Goal: Contribute content: Add original content to the website for others to see

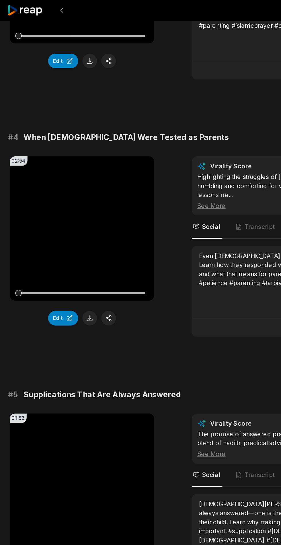
scroll to position [498, 0]
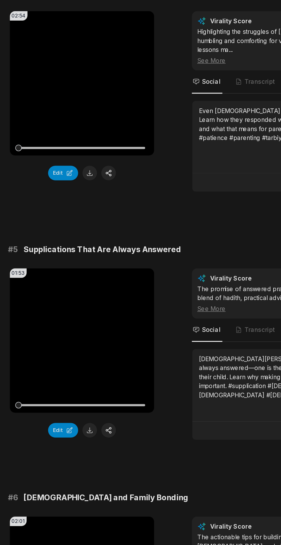
click at [72, 300] on video "Your browser does not support mp4 format." at bounding box center [57, 324] width 96 height 96
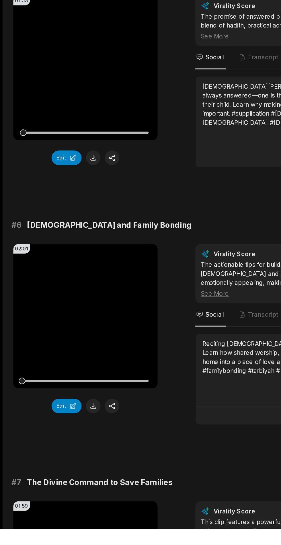
scroll to position [587, 0]
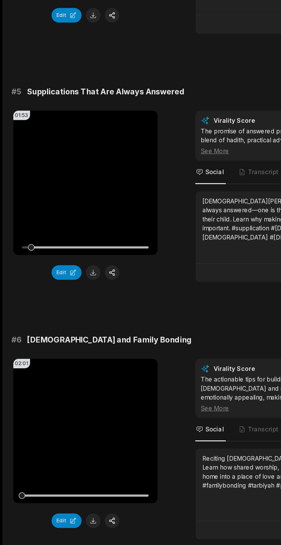
click at [78, 224] on video "Your browser does not support mp4 format." at bounding box center [57, 236] width 96 height 96
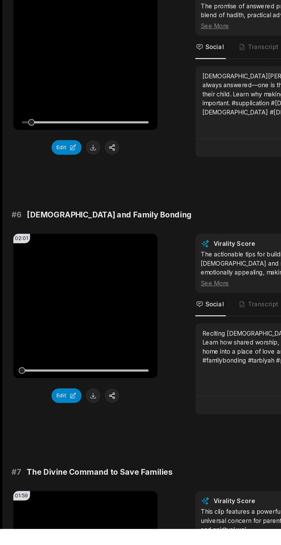
scroll to position [594, 0]
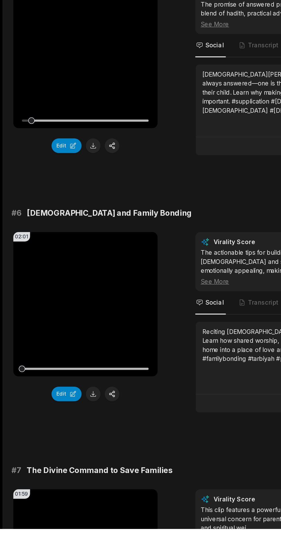
click at [69, 377] on video "Your browser does not support mp4 format." at bounding box center [57, 395] width 96 height 96
click at [72, 368] on video "Your browser does not support mp4 format." at bounding box center [57, 395] width 96 height 96
click at [77, 220] on video "Your browser does not support mp4 format." at bounding box center [57, 229] width 96 height 96
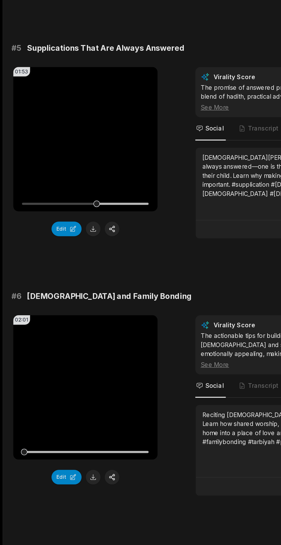
click at [53, 212] on video "Your browser does not support mp4 format." at bounding box center [57, 229] width 96 height 96
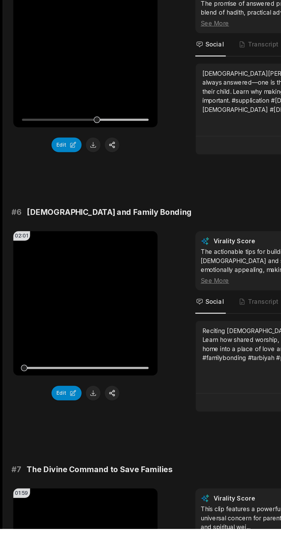
scroll to position [599, 0]
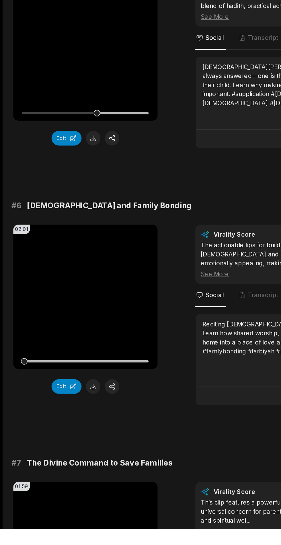
click at [37, 358] on video "Your browser does not support mp4 format." at bounding box center [57, 390] width 96 height 96
click at [53, 455] on button "Edit" at bounding box center [44, 450] width 20 height 10
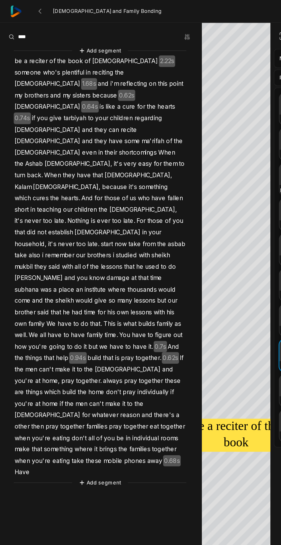
click at [71, 182] on span "damage" at bounding box center [79, 186] width 17 height 8
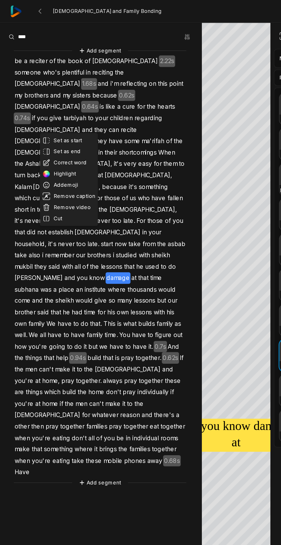
click at [56, 111] on button "Correct word" at bounding box center [46, 108] width 39 height 7
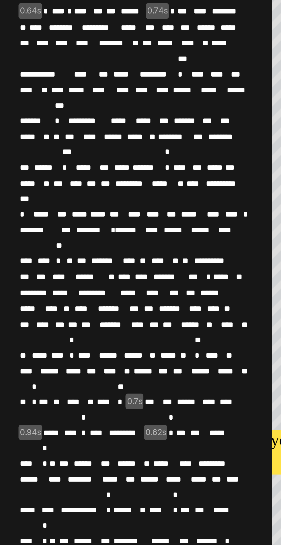
click at [54, 200] on span "**" at bounding box center [55, 204] width 5 height 8
click at [52, 200] on span "******" at bounding box center [45, 204] width 16 height 8
click at [93, 200] on span "***" at bounding box center [97, 204] width 9 height 8
click at [107, 224] on span "**" at bounding box center [105, 228] width 7 height 8
click at [91, 200] on span "*******" at bounding box center [83, 204] width 17 height 8
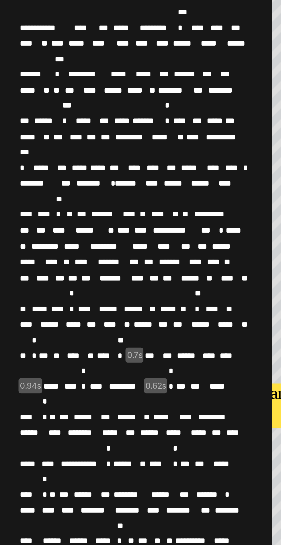
click at [19, 339] on span "*****" at bounding box center [14, 343] width 11 height 8
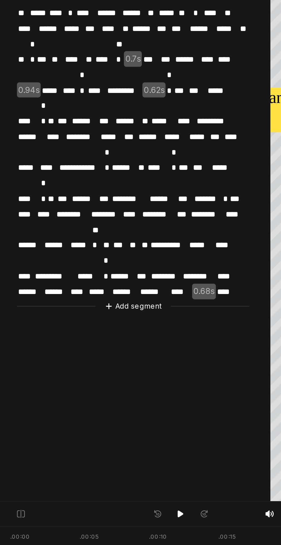
click at [71, 385] on button "Add segment" at bounding box center [67, 388] width 30 height 6
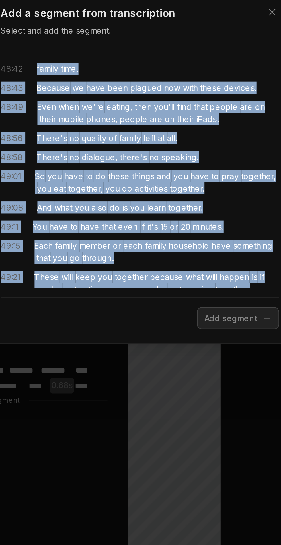
click at [100, 226] on span "family" at bounding box center [94, 224] width 11 height 6
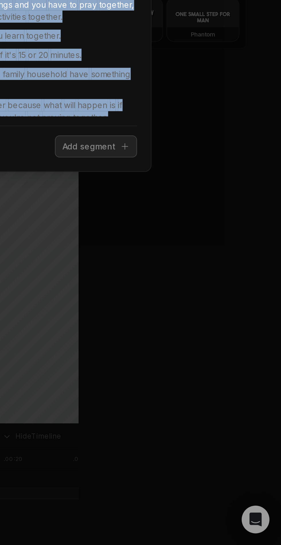
scroll to position [282, 0]
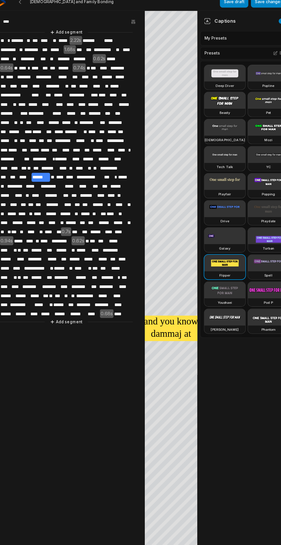
click at [79, 282] on button "Add segment" at bounding box center [67, 285] width 30 height 6
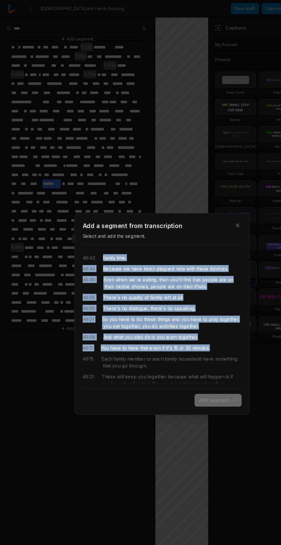
click at [196, 346] on button "Add segment" at bounding box center [189, 347] width 41 height 11
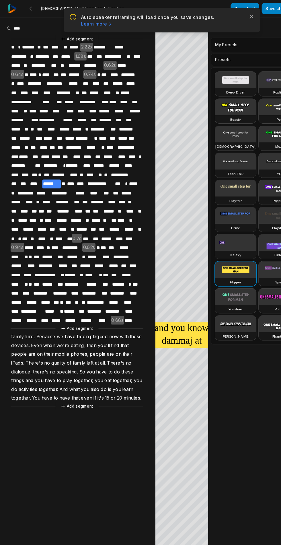
click at [77, 349] on button "Add segment" at bounding box center [67, 352] width 30 height 6
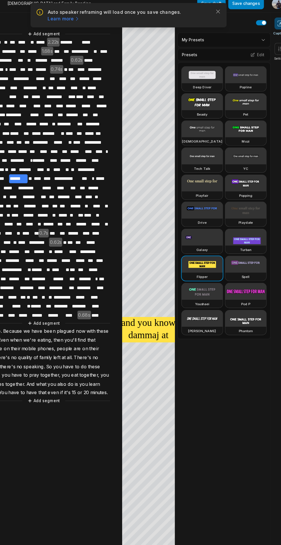
click at [82, 356] on button "Add segment" at bounding box center [67, 352] width 30 height 6
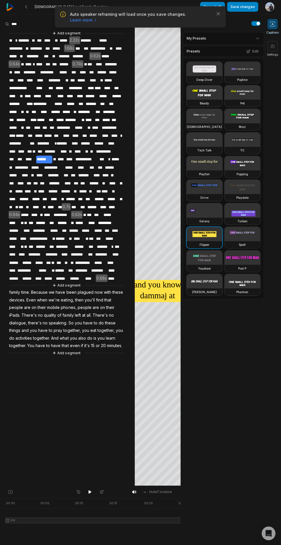
scroll to position [0, 0]
click at [82, 356] on button "Add segment" at bounding box center [67, 352] width 30 height 6
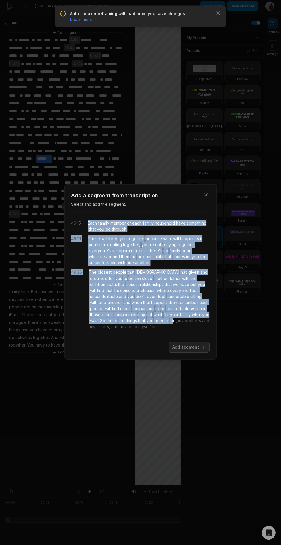
scroll to position [41, 0]
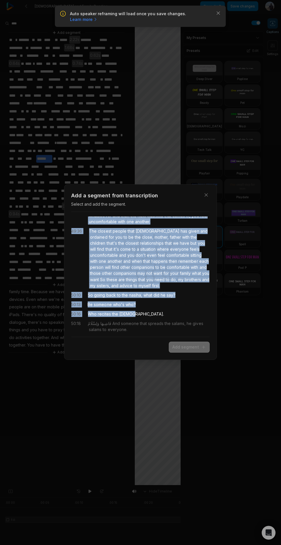
click at [190, 349] on button "Add segment" at bounding box center [189, 347] width 41 height 11
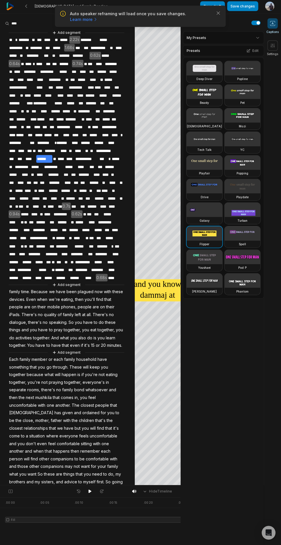
scroll to position [13, 0]
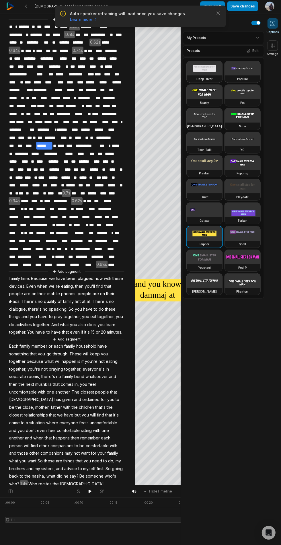
click at [258, 12] on button "Save changes" at bounding box center [242, 8] width 31 height 10
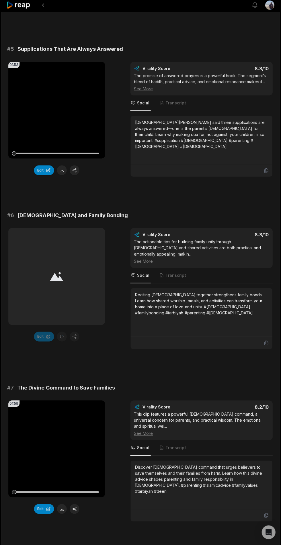
scroll to position [715, 0]
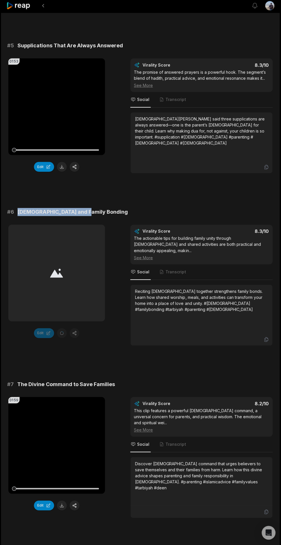
copy span "[DEMOGRAPHIC_DATA] and Family Bonding"
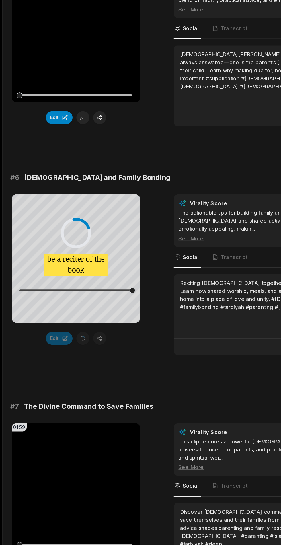
click at [38, 415] on video "Your browser does not support mp4 format." at bounding box center [57, 445] width 96 height 96
click at [48, 428] on video "Your browser does not support mp4 format." at bounding box center [57, 445] width 96 height 96
click at [54, 408] on video "Your browser does not support mp4 format." at bounding box center [57, 445] width 96 height 96
click at [58, 442] on icon at bounding box center [57, 445] width 7 height 7
click at [56, 443] on icon at bounding box center [57, 445] width 4 height 5
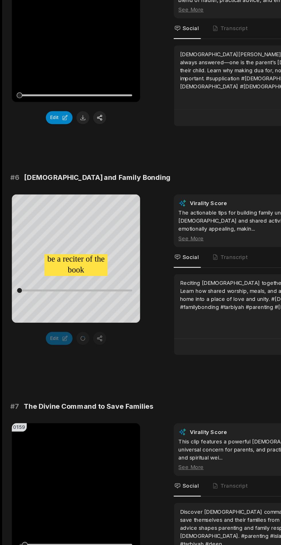
click at [55, 442] on icon at bounding box center [57, 445] width 7 height 7
click at [56, 415] on video "Your browser does not support mp4 format." at bounding box center [57, 445] width 96 height 96
click at [13, 493] on video "Your browser does not support mp4 format." at bounding box center [57, 445] width 96 height 96
click at [61, 412] on video "Your browser does not support mp4 format." at bounding box center [57, 445] width 96 height 96
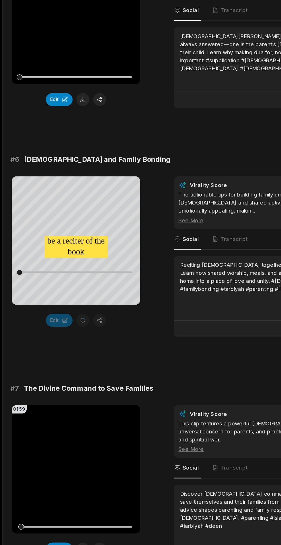
click at [181, 441] on span "Transcript" at bounding box center [176, 444] width 20 height 6
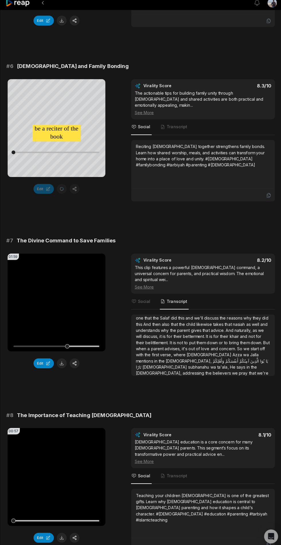
scroll to position [874, 0]
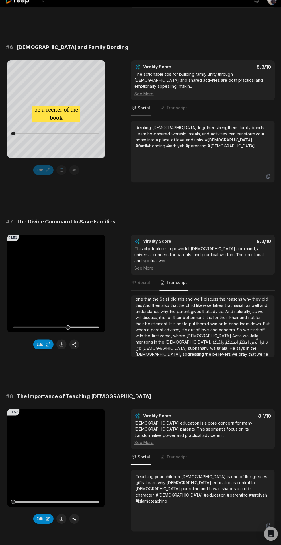
click at [50, 417] on video "Your browser does not support mp4 format." at bounding box center [57, 458] width 96 height 96
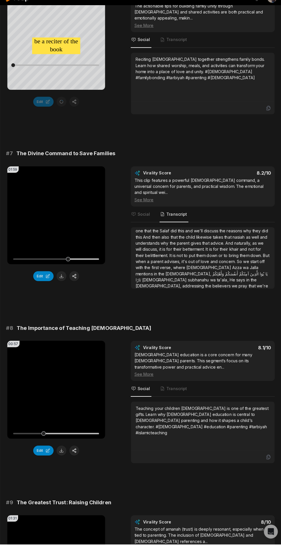
scroll to position [944, 0]
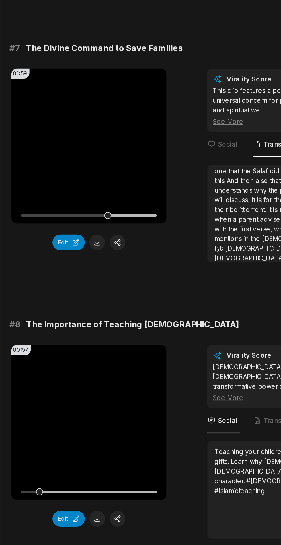
click at [21, 432] on div at bounding box center [57, 431] width 85 height 1
click at [24, 434] on div at bounding box center [26, 431] width 4 height 4
click at [24, 432] on div at bounding box center [57, 431] width 85 height 1
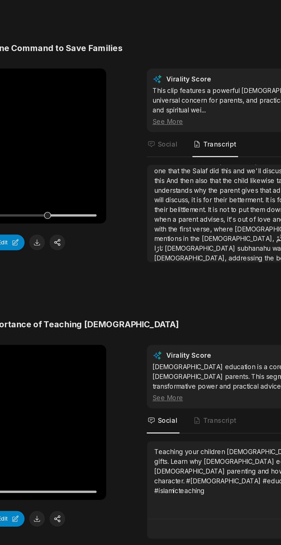
click at [173, 384] on span "Transcript" at bounding box center [176, 387] width 20 height 6
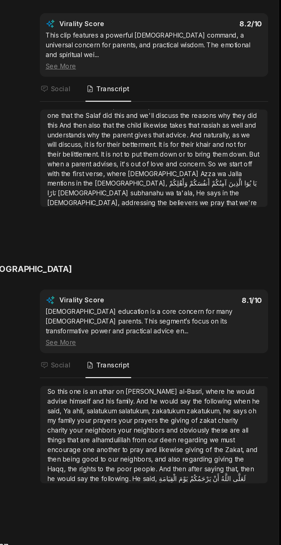
scroll to position [4, 0]
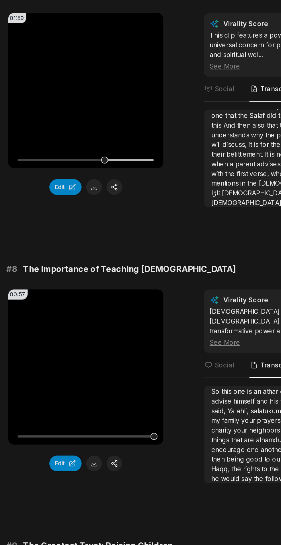
click at [96, 431] on div at bounding box center [57, 431] width 85 height 1
click at [64, 356] on video "Your browser does not support mp4 format." at bounding box center [57, 388] width 96 height 96
click at [64, 357] on video "Your browser does not support mp4 format." at bounding box center [57, 388] width 96 height 96
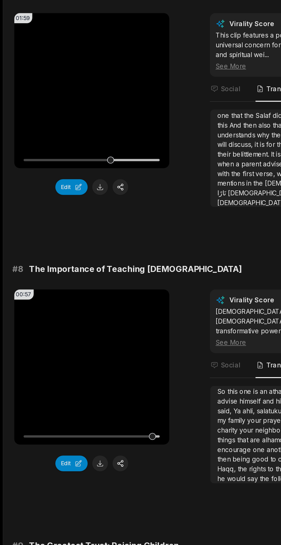
click at [142, 384] on span "Social" at bounding box center [143, 387] width 12 height 6
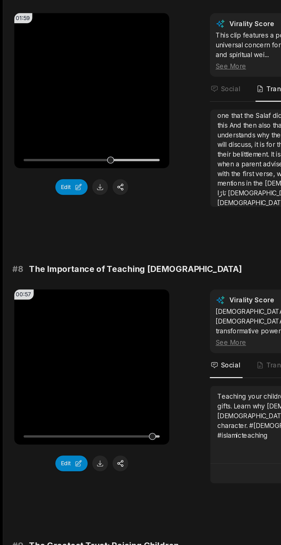
scroll to position [0, 0]
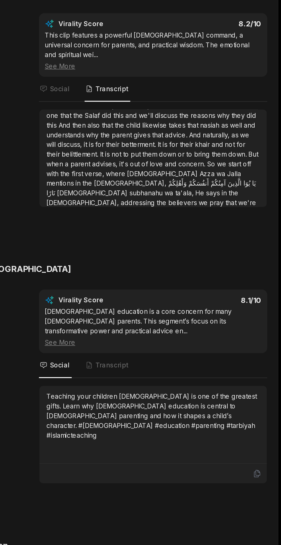
click at [186, 390] on span "Transcript" at bounding box center [176, 387] width 20 height 6
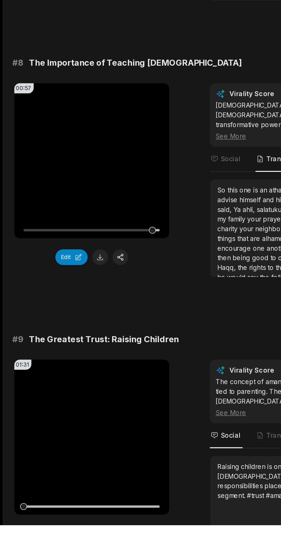
scroll to position [1016, 0]
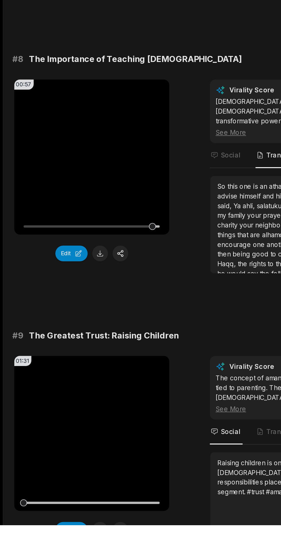
click at [80, 440] on video "Your browser does not support mp4 format." at bounding box center [57, 488] width 96 height 96
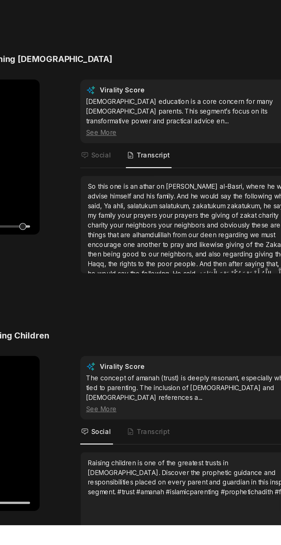
click at [174, 484] on span "Transcript" at bounding box center [176, 487] width 20 height 6
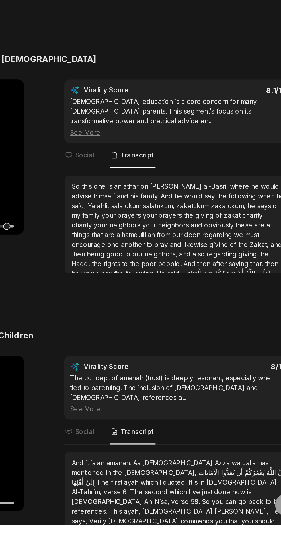
scroll to position [1168, 0]
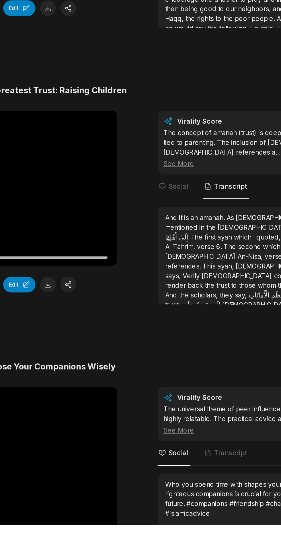
click at [84, 459] on video "Your browser does not support mp4 format." at bounding box center [57, 507] width 96 height 96
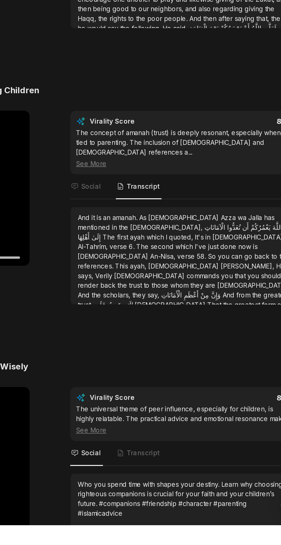
click at [176, 497] on span "Transcript" at bounding box center [176, 500] width 20 height 6
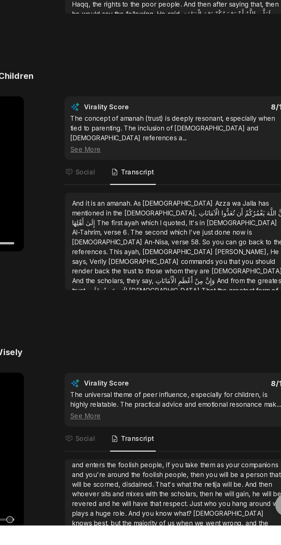
scroll to position [2, 0]
